Goal: Task Accomplishment & Management: Use online tool/utility

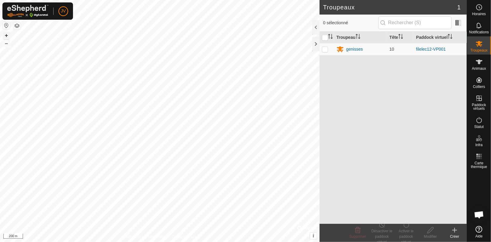
click at [7, 36] on button "+" at bounding box center [6, 35] width 7 height 7
click at [326, 50] on p-checkbox at bounding box center [325, 49] width 6 height 5
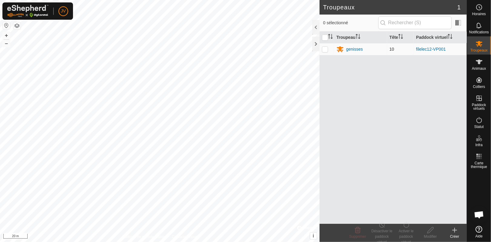
checkbox input "true"
click at [326, 50] on p-checkbox at bounding box center [325, 49] width 6 height 5
checkbox input "false"
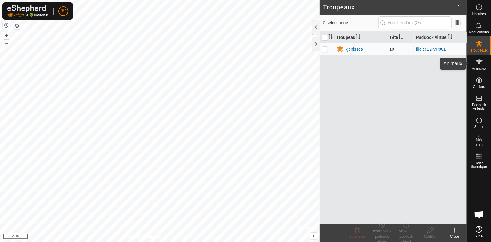
click at [482, 65] on icon at bounding box center [479, 61] width 7 height 7
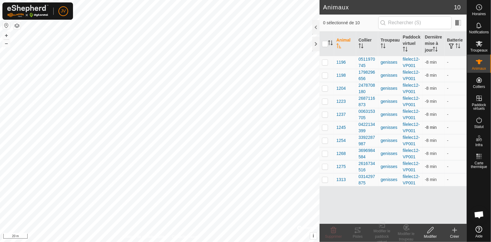
click at [326, 128] on p-checkbox at bounding box center [325, 127] width 6 height 5
checkbox input "true"
click at [325, 141] on p-checkbox at bounding box center [325, 140] width 6 height 5
checkbox input "true"
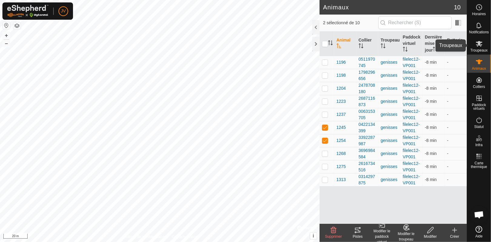
click at [480, 44] on icon at bounding box center [479, 44] width 7 height 6
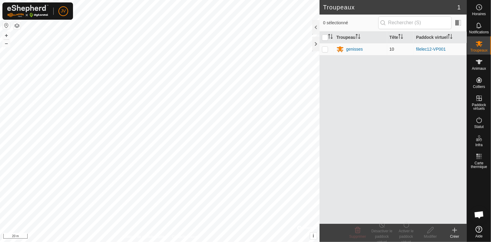
click at [325, 50] on p-checkbox at bounding box center [325, 49] width 6 height 5
checkbox input "true"
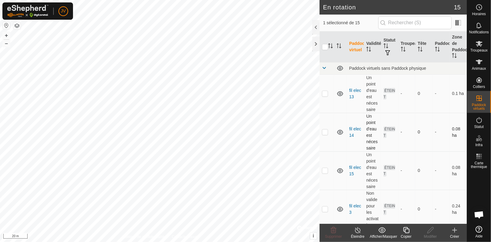
checkbox input "true"
checkbox input "false"
click at [485, 47] on div "Troupeaux" at bounding box center [479, 45] width 24 height 18
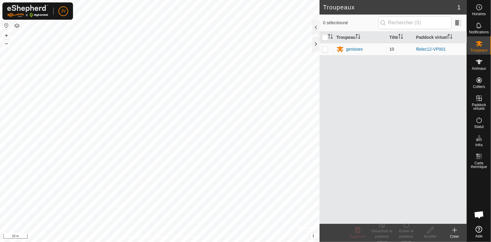
click at [326, 49] on p-checkbox at bounding box center [325, 49] width 6 height 5
checkbox input "true"
click at [404, 236] on div "Activer le paddock virtuel" at bounding box center [406, 236] width 24 height 16
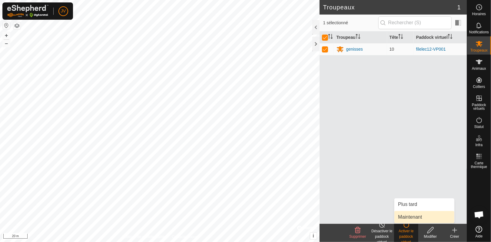
click at [408, 216] on link "Maintenant" at bounding box center [425, 217] width 60 height 12
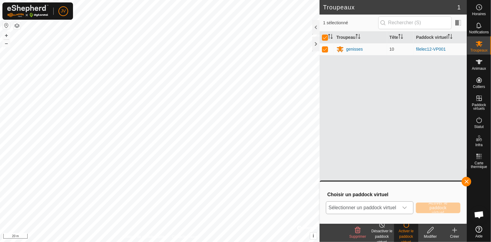
click at [402, 207] on icon "dropdown trigger" at bounding box center [404, 207] width 5 height 5
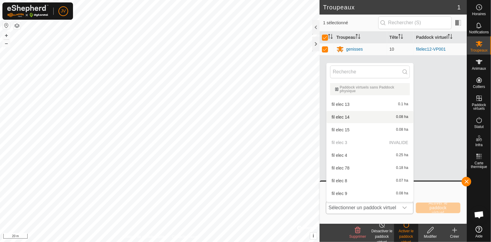
scroll to position [86, 0]
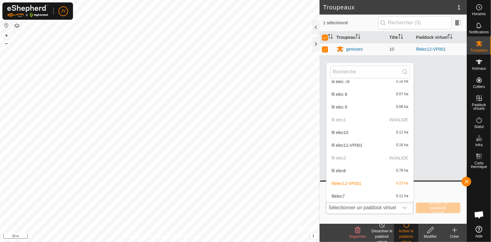
click at [414, 137] on div "Paddock virtuels sans Paddock physique fil elec 13 0.1 ha fil elec 14 0.08 ha f…" at bounding box center [370, 132] width 88 height 139
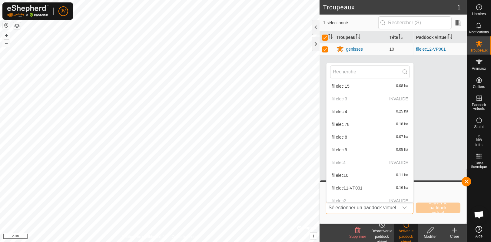
scroll to position [38, 0]
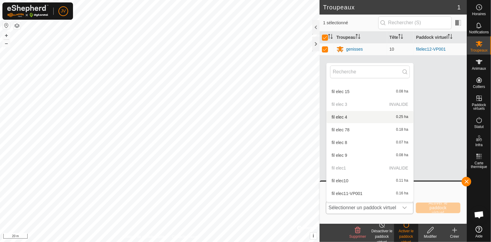
click at [360, 116] on li "fil elec 4 0.25 ha" at bounding box center [370, 117] width 87 height 12
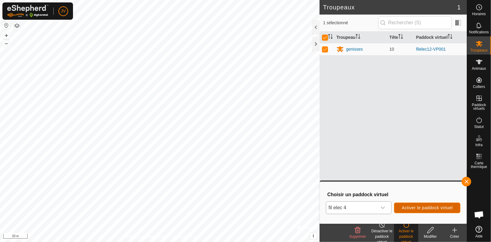
click at [422, 207] on span "Activer le paddock virtuel" at bounding box center [427, 207] width 51 height 5
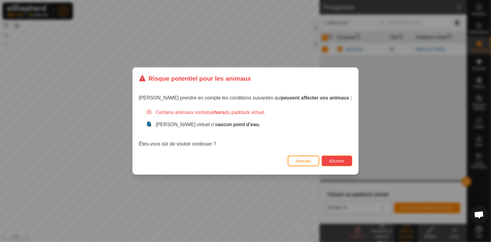
click at [329, 162] on span "Allumer" at bounding box center [336, 161] width 15 height 5
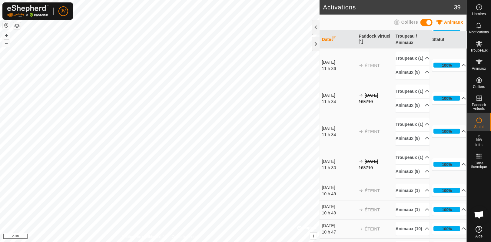
scroll to position [389, 0]
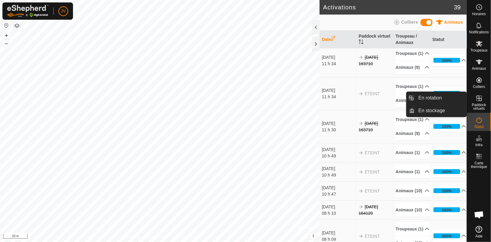
click at [483, 100] on icon at bounding box center [479, 98] width 7 height 7
click at [433, 101] on link "En rotation" at bounding box center [441, 98] width 52 height 12
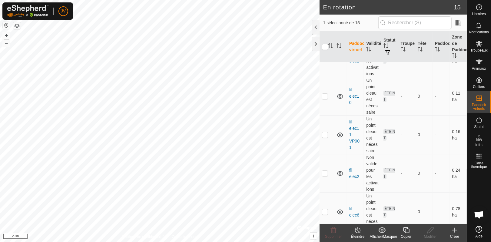
scroll to position [428, 0]
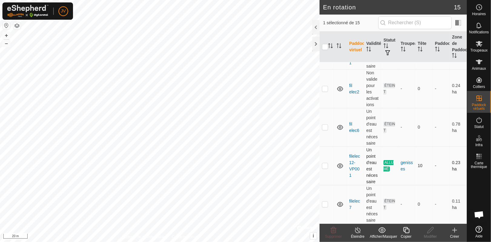
click at [326, 165] on p-checkbox at bounding box center [325, 165] width 6 height 5
checkbox input "true"
click at [479, 47] on es-mob-svg-icon at bounding box center [479, 44] width 11 height 10
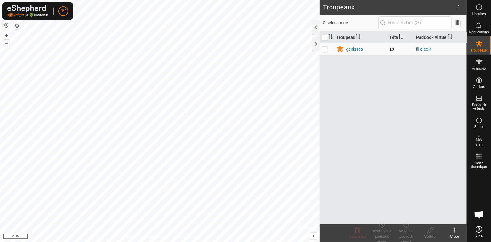
click at [324, 50] on p-checkbox at bounding box center [325, 49] width 6 height 5
checkbox input "true"
click at [380, 232] on div "Désactiver le paddock virtuel" at bounding box center [382, 236] width 24 height 16
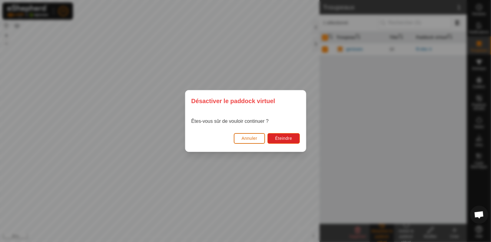
click at [251, 139] on span "Annuler" at bounding box center [250, 138] width 16 height 5
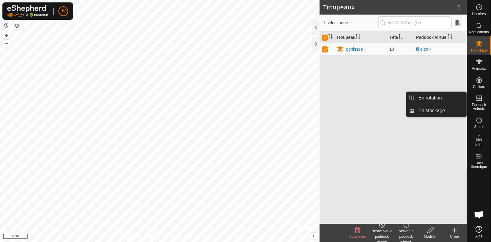
click at [477, 103] on span "Paddock virtuels" at bounding box center [479, 106] width 21 height 7
click at [442, 103] on link "En rotation" at bounding box center [441, 98] width 52 height 12
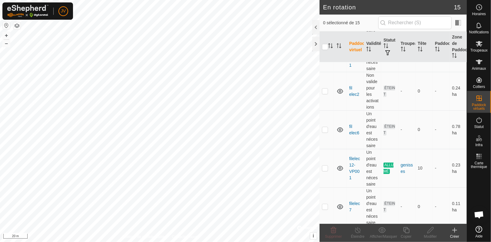
scroll to position [428, 0]
click at [327, 166] on p-checkbox at bounding box center [325, 165] width 6 height 5
checkbox input "true"
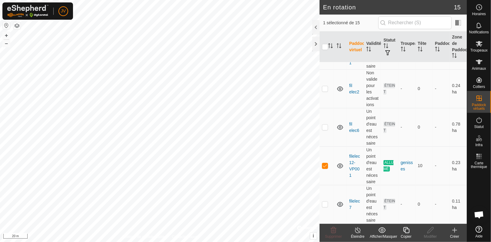
click at [355, 232] on icon at bounding box center [358, 229] width 8 height 7
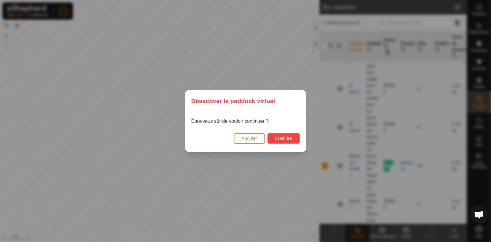
click at [290, 138] on span "Éteindre" at bounding box center [283, 138] width 17 height 5
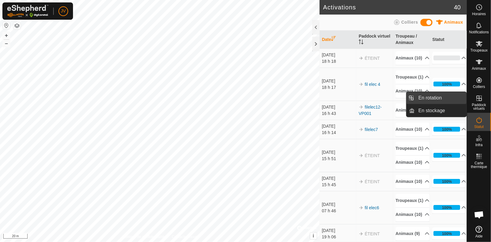
click at [441, 99] on link "En rotation" at bounding box center [441, 98] width 52 height 12
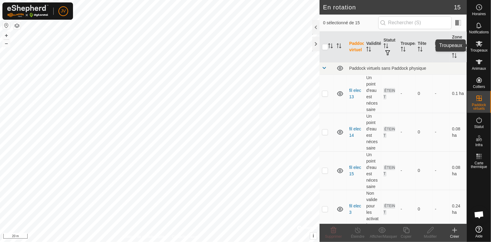
click at [480, 46] on icon at bounding box center [479, 43] width 7 height 7
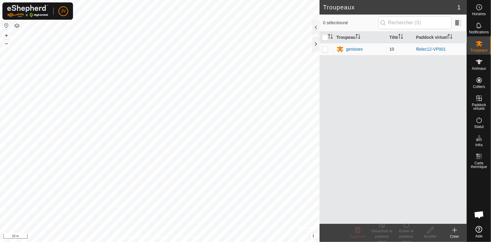
click at [328, 50] on p-checkbox at bounding box center [325, 49] width 6 height 5
checkbox input "true"
click at [405, 235] on div "Activer le paddock virtuel" at bounding box center [406, 236] width 24 height 16
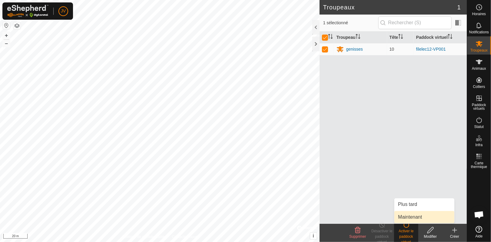
click at [410, 216] on link "Maintenant" at bounding box center [425, 217] width 60 height 12
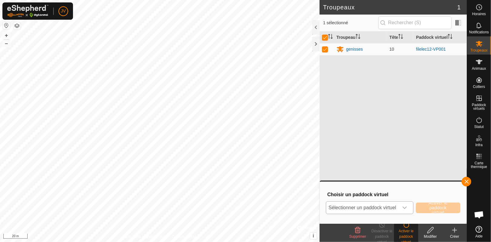
click at [408, 209] on div "dropdown trigger" at bounding box center [405, 208] width 12 height 12
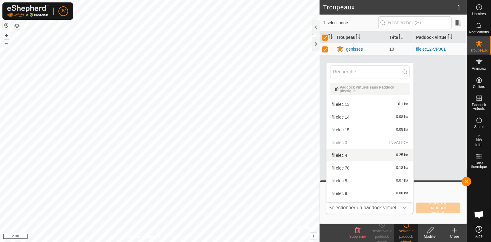
click at [366, 155] on li "fil elec 4 0.25 ha" at bounding box center [370, 155] width 87 height 12
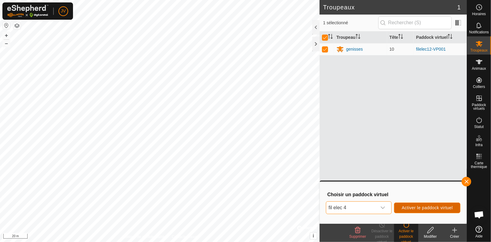
click at [430, 208] on span "Activer le paddock virtuel" at bounding box center [427, 207] width 51 height 5
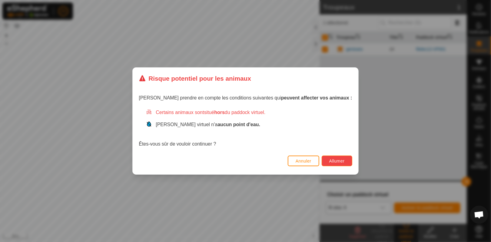
click at [329, 160] on span "Allumer" at bounding box center [336, 161] width 15 height 5
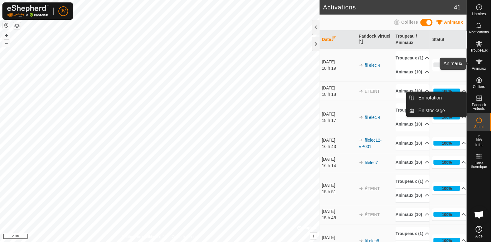
click at [481, 62] on icon at bounding box center [479, 61] width 7 height 7
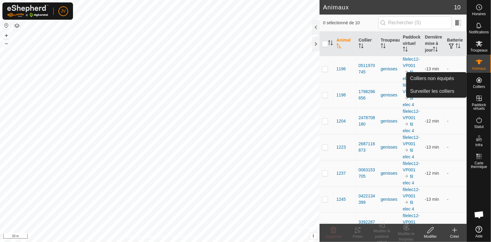
drag, startPoint x: 476, startPoint y: 73, endPoint x: 478, endPoint y: 85, distance: 12.6
click at [478, 85] on span "Colliers" at bounding box center [479, 87] width 12 height 4
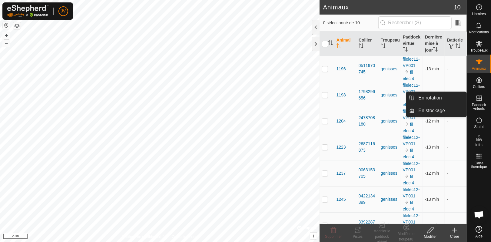
click at [479, 101] on icon at bounding box center [479, 97] width 5 height 5
